Goal: Information Seeking & Learning: Learn about a topic

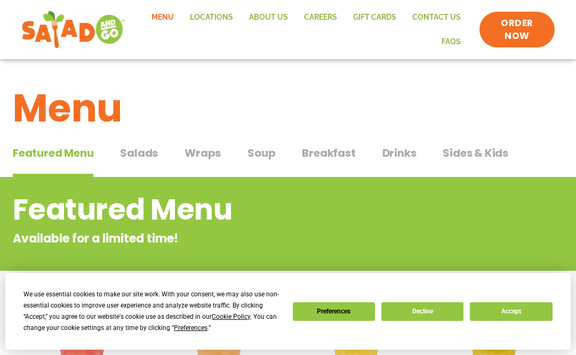
click at [514, 315] on button "Accept" at bounding box center [511, 311] width 82 height 19
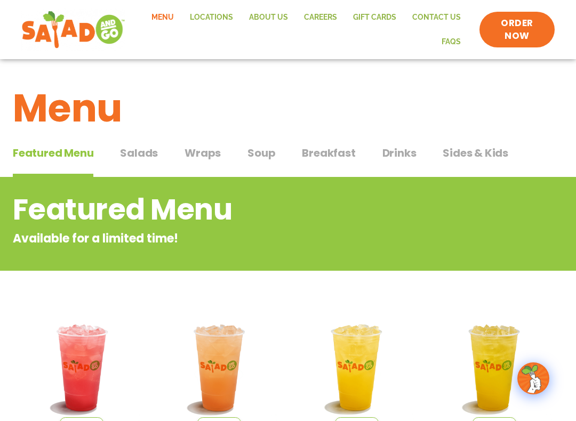
click at [122, 149] on span "Salads" at bounding box center [139, 153] width 38 height 16
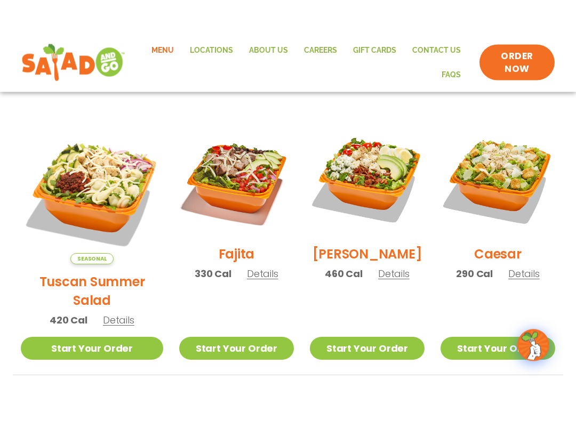
scroll to position [271, 0]
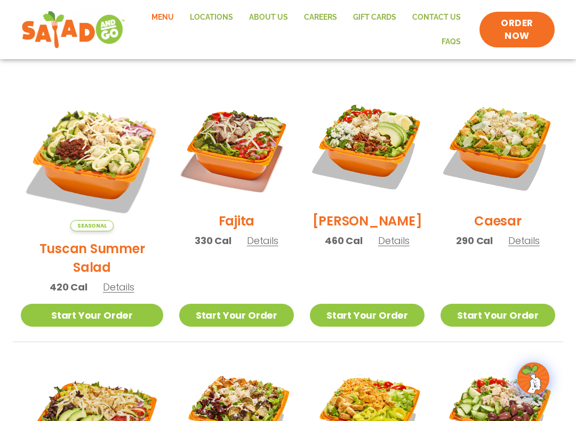
click at [107, 280] on span "Details" at bounding box center [118, 286] width 31 height 13
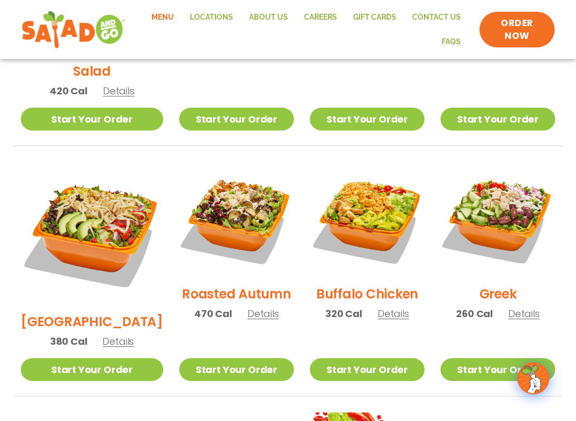
scroll to position [467, 0]
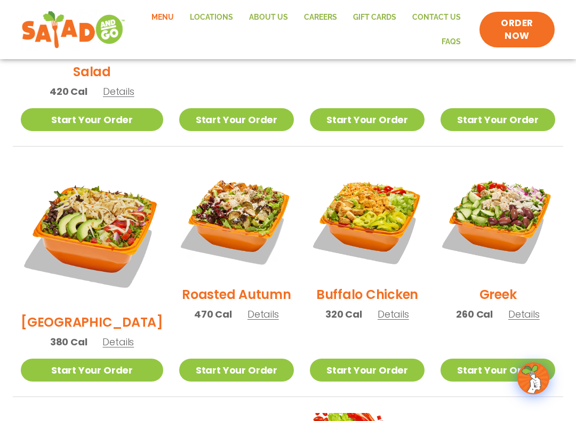
click at [251, 308] on span "Details" at bounding box center [262, 314] width 31 height 13
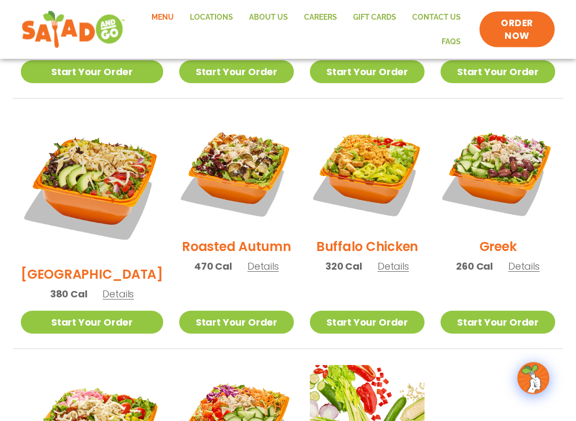
scroll to position [513, 0]
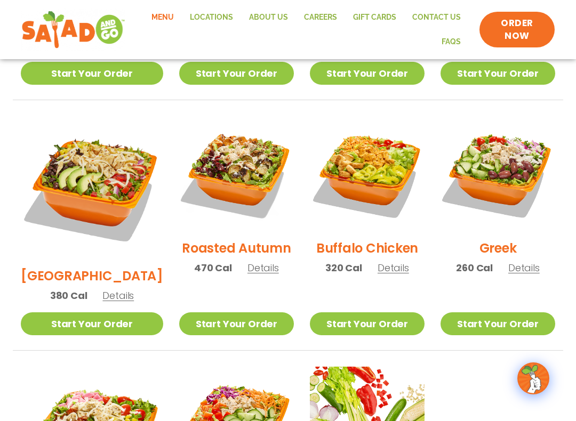
click at [383, 261] on span "Details" at bounding box center [392, 267] width 31 height 13
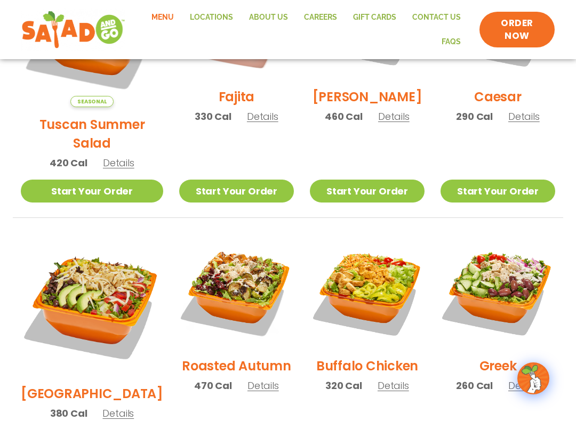
scroll to position [431, 0]
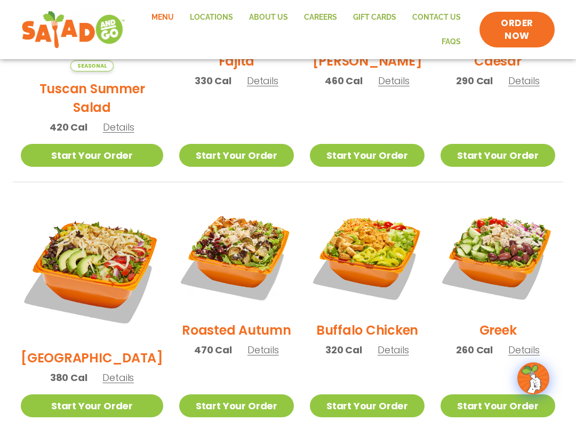
click at [247, 343] on span "Details" at bounding box center [262, 349] width 31 height 13
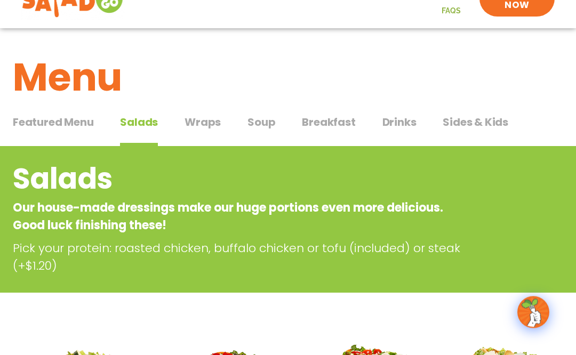
scroll to position [0, 0]
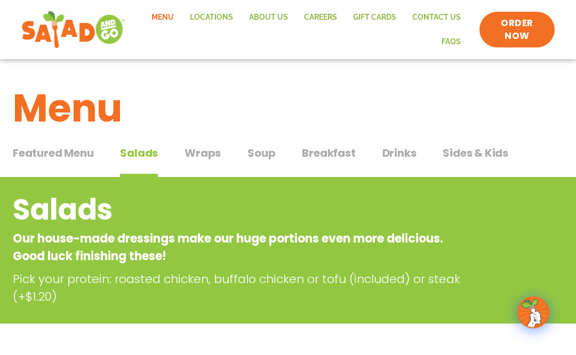
click at [205, 164] on button "Wraps Wraps" at bounding box center [202, 161] width 36 height 33
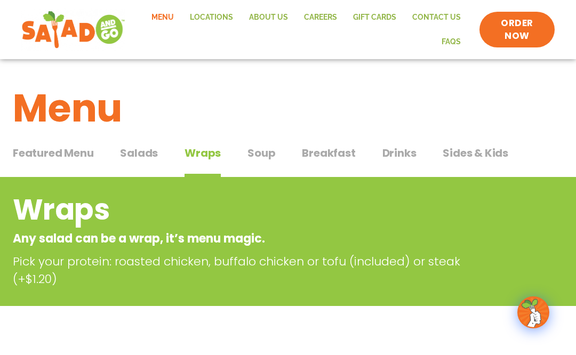
click at [252, 165] on button "Soup Soup" at bounding box center [261, 161] width 28 height 33
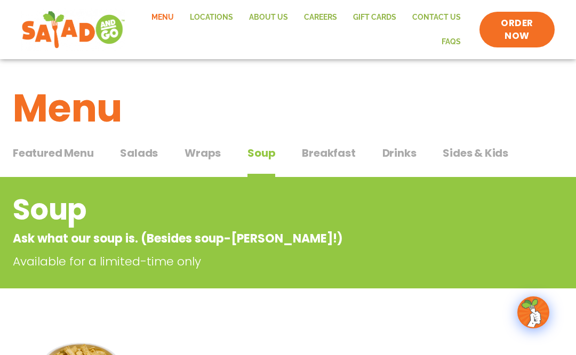
click at [339, 151] on span "Breakfast" at bounding box center [328, 153] width 53 height 16
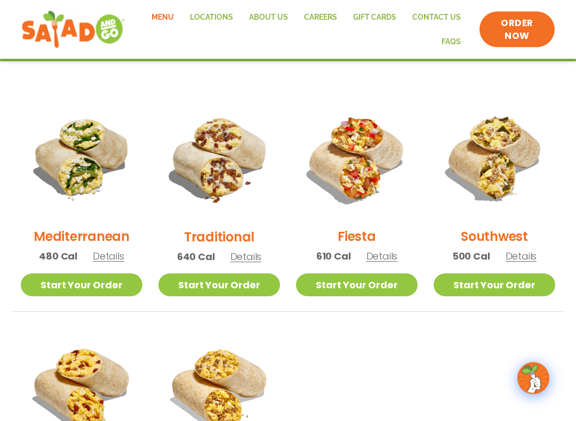
scroll to position [245, 0]
click at [252, 260] on span "Details" at bounding box center [245, 256] width 31 height 13
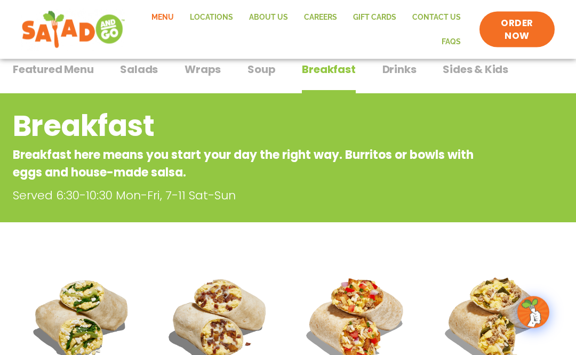
scroll to position [0, 0]
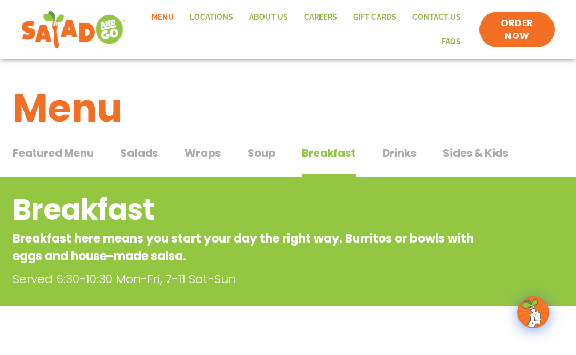
click at [406, 152] on span "Drinks" at bounding box center [399, 153] width 34 height 16
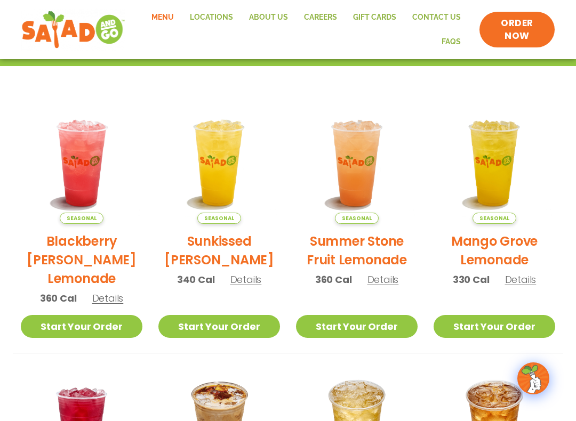
scroll to position [222, 0]
click at [382, 275] on span "Details" at bounding box center [382, 280] width 31 height 13
click at [235, 274] on span "Details" at bounding box center [245, 279] width 31 height 13
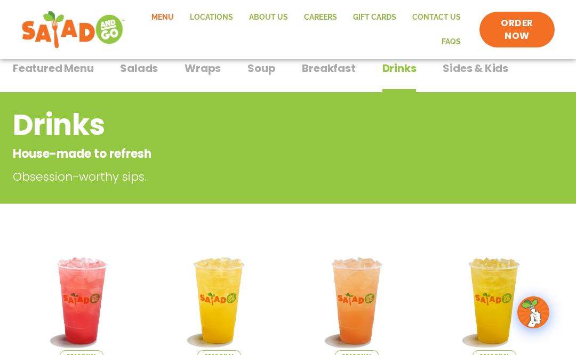
scroll to position [0, 0]
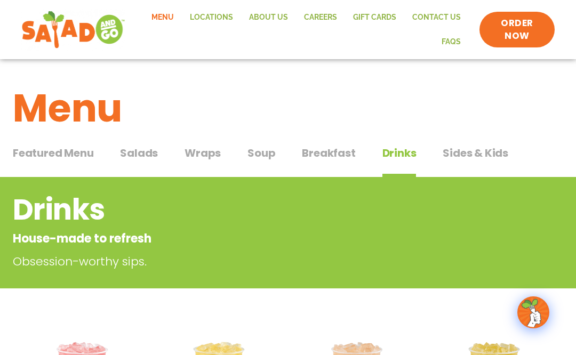
click at [221, 16] on link "Locations" at bounding box center [211, 17] width 59 height 25
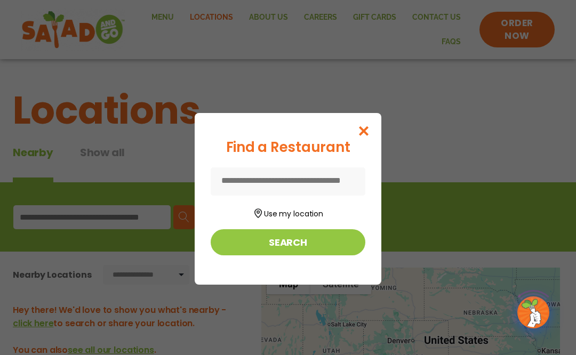
click at [326, 215] on button "Use my location" at bounding box center [288, 212] width 155 height 14
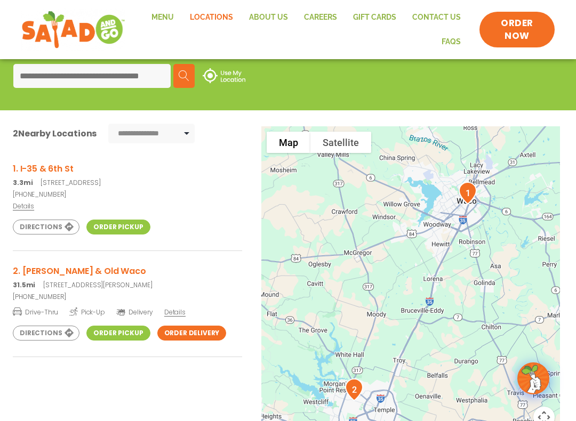
scroll to position [151, 0]
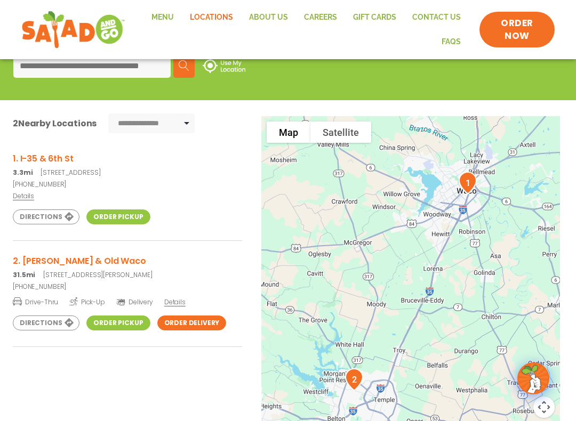
click at [25, 198] on span "Details" at bounding box center [23, 195] width 21 height 9
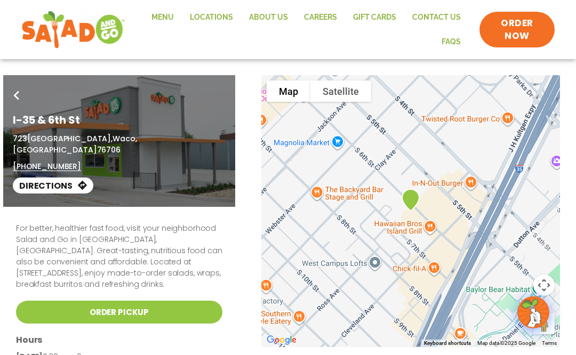
click at [175, 18] on link "Menu" at bounding box center [162, 17] width 38 height 25
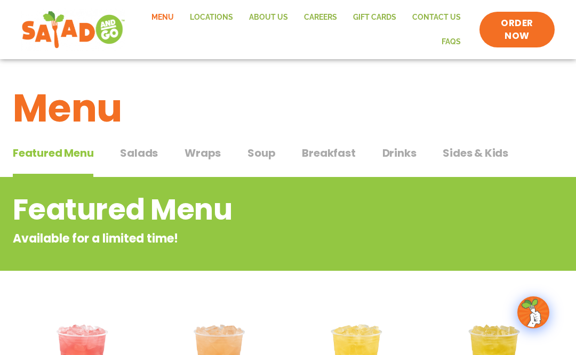
click at [85, 45] on img at bounding box center [73, 30] width 104 height 43
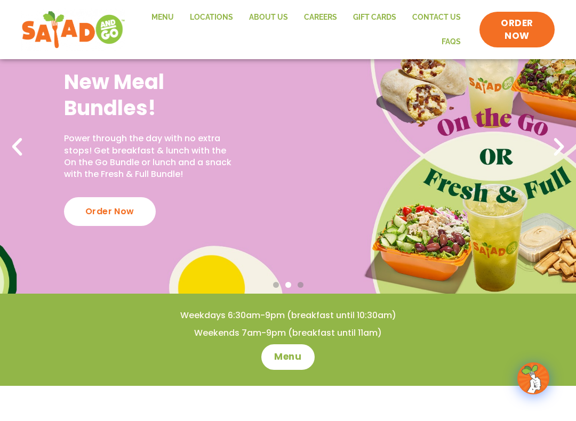
scroll to position [28, 0]
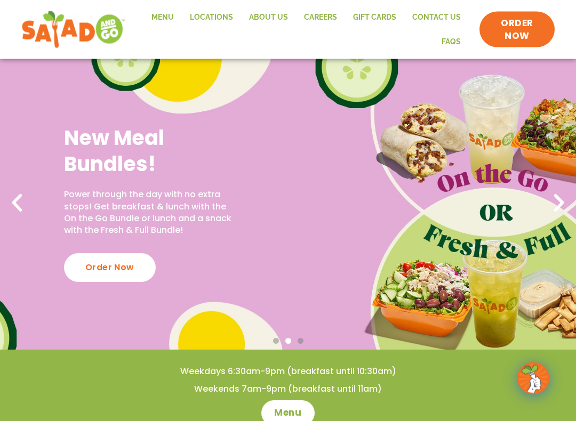
click at [287, 192] on div "New Meal Bundles! Power through the day with no extra stops! Get breakfast & lu…" at bounding box center [288, 203] width 576 height 293
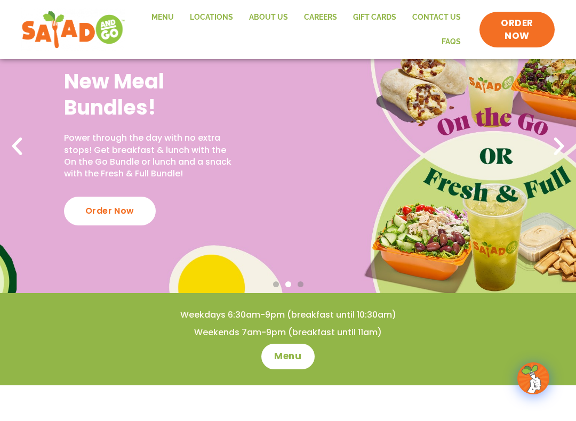
scroll to position [93, 0]
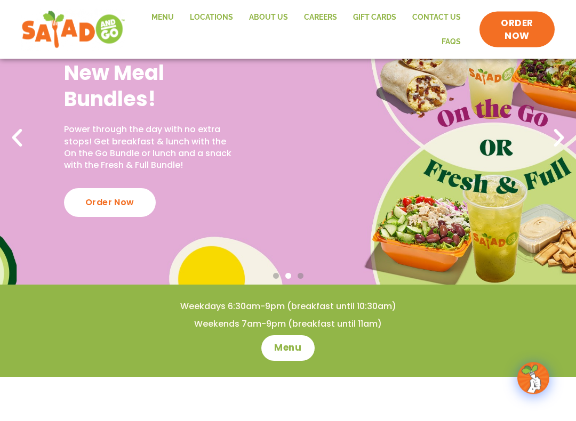
click at [552, 139] on icon "Next slide" at bounding box center [558, 138] width 23 height 23
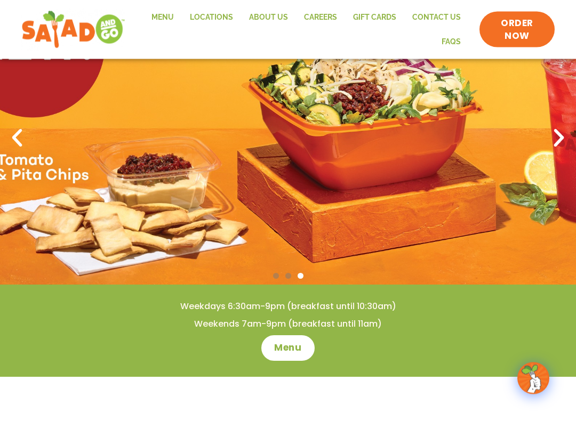
click at [24, 156] on link "3 / 3" at bounding box center [288, 138] width 576 height 293
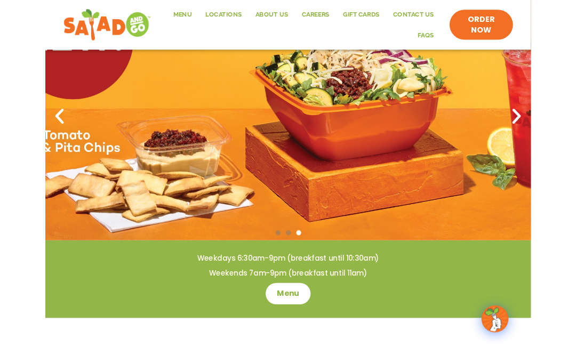
scroll to position [130, 0]
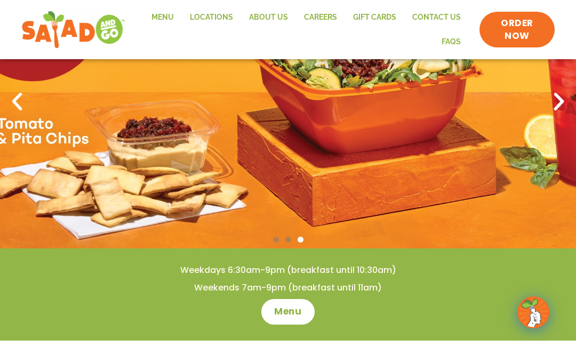
click at [21, 99] on icon "Previous slide" at bounding box center [16, 101] width 23 height 23
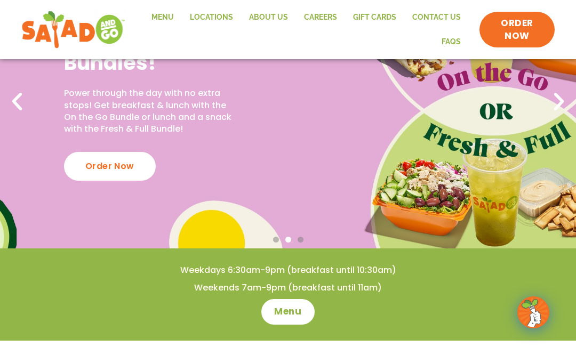
click at [190, 106] on p "Power through the day with no extra stops! Get breakfast & lunch with the On th…" at bounding box center [148, 111] width 169 height 48
click at [275, 116] on div "New Meal Bundles! Power through the day with no extra stops! Get breakfast & lu…" at bounding box center [288, 101] width 576 height 293
click at [139, 170] on div "Order Now" at bounding box center [110, 166] width 92 height 29
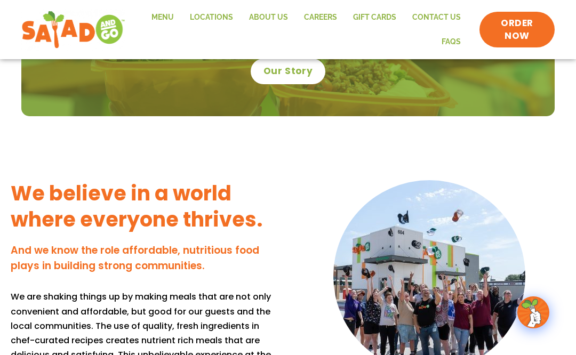
scroll to position [757, 0]
